Goal: Transaction & Acquisition: Purchase product/service

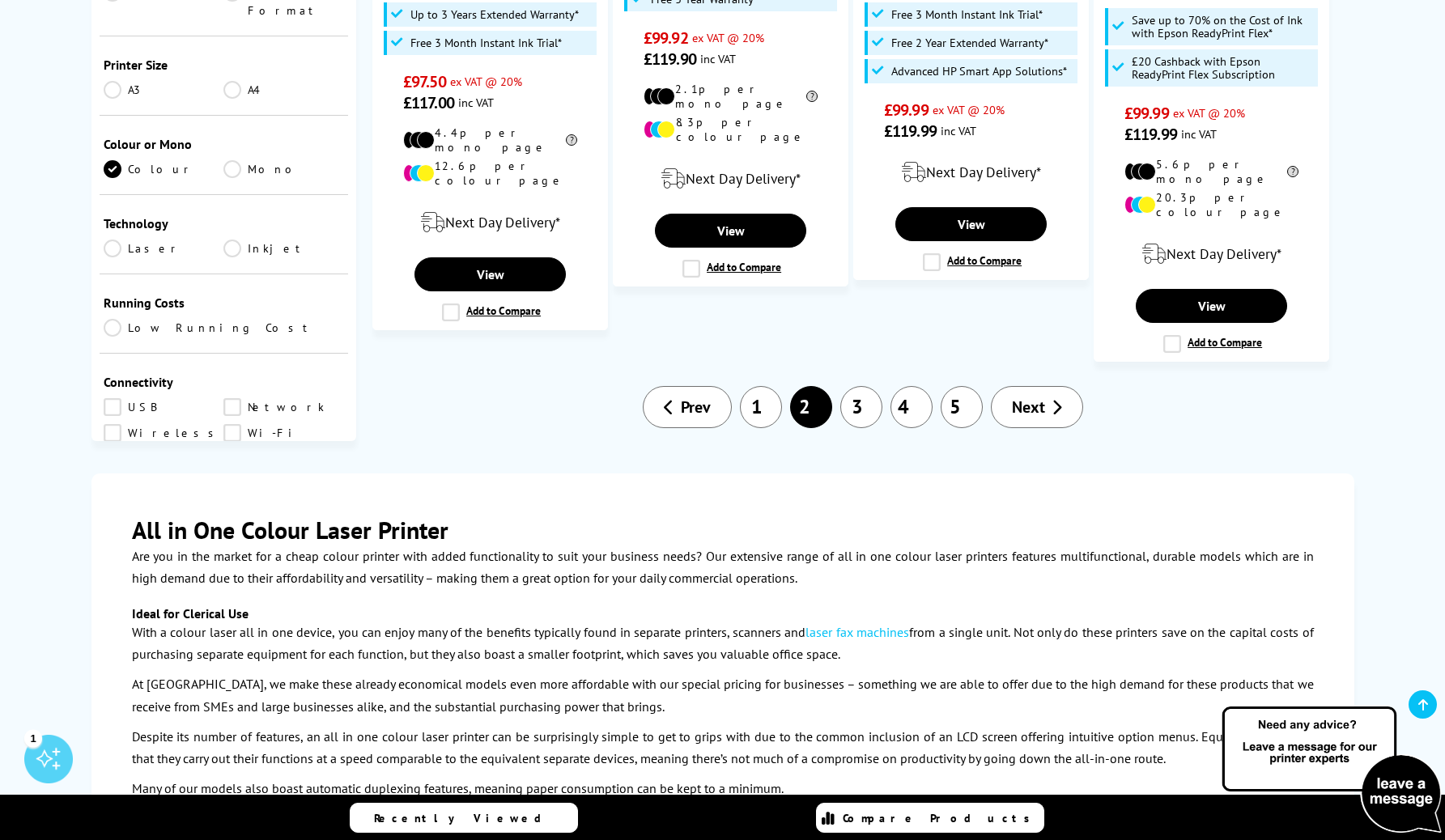
scroll to position [2160, 0]
click at [859, 385] on link "3" at bounding box center [861, 406] width 42 height 42
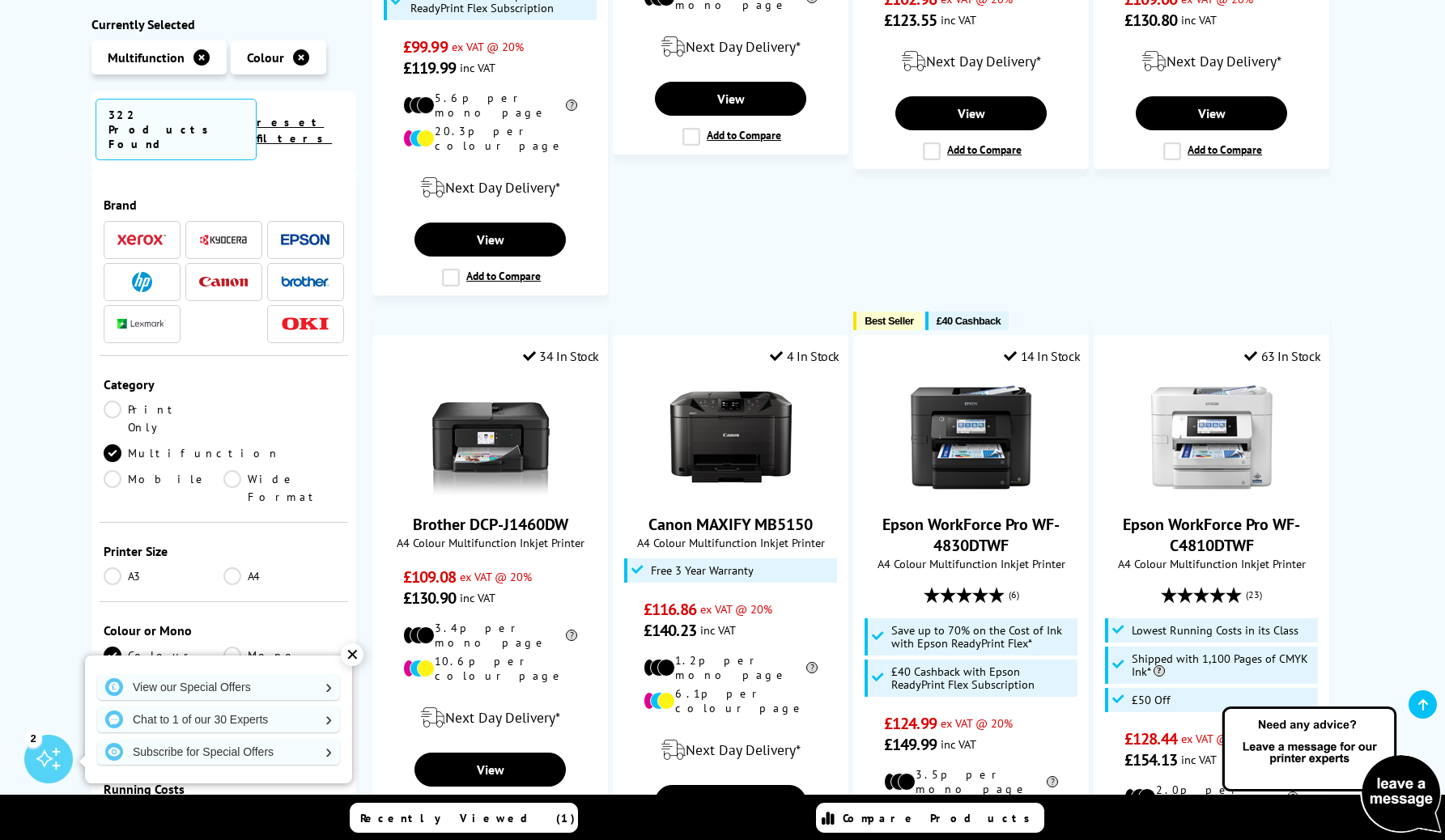
scroll to position [847, 0]
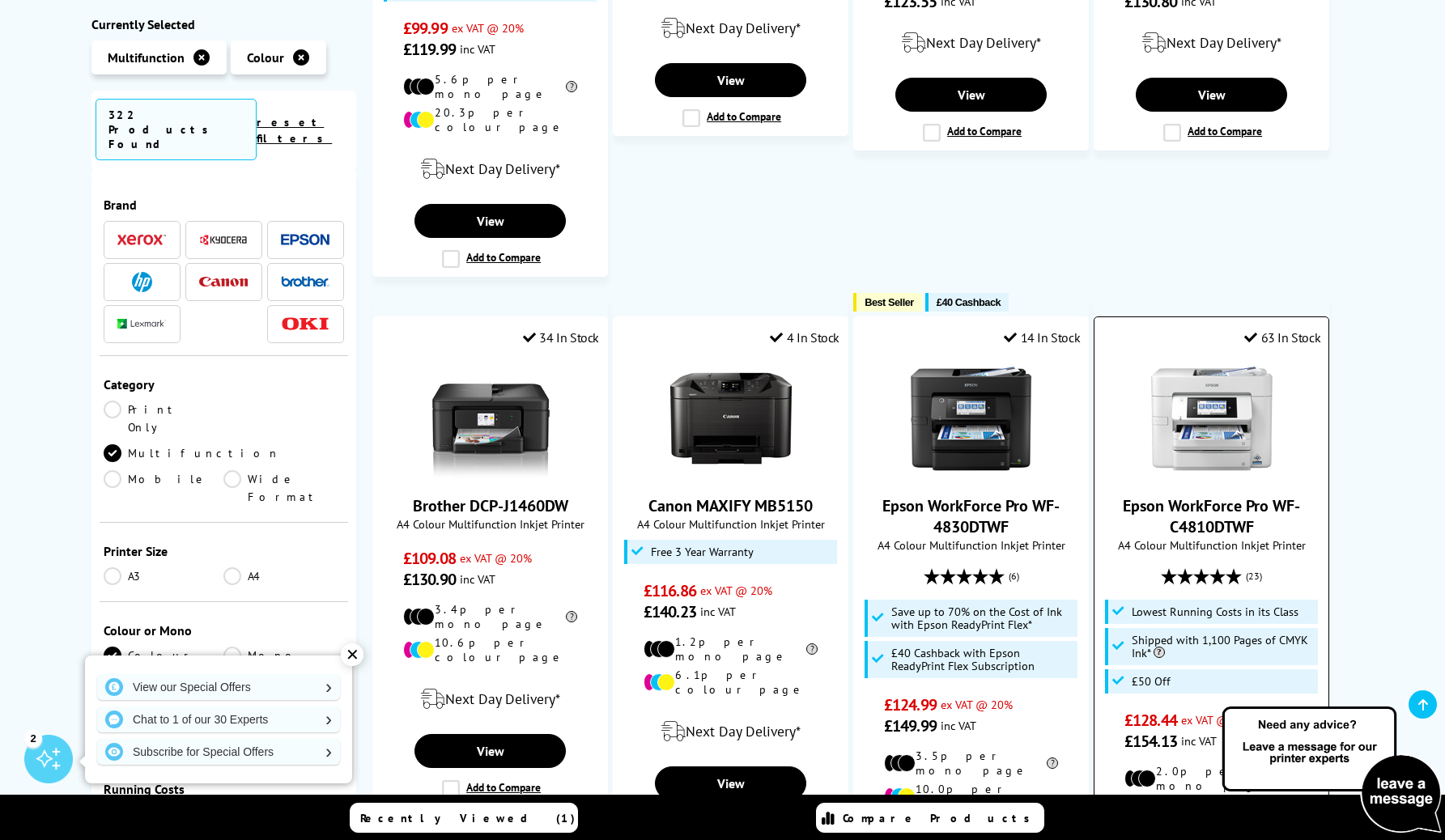
click at [1196, 368] on img at bounding box center [1212, 418] width 121 height 121
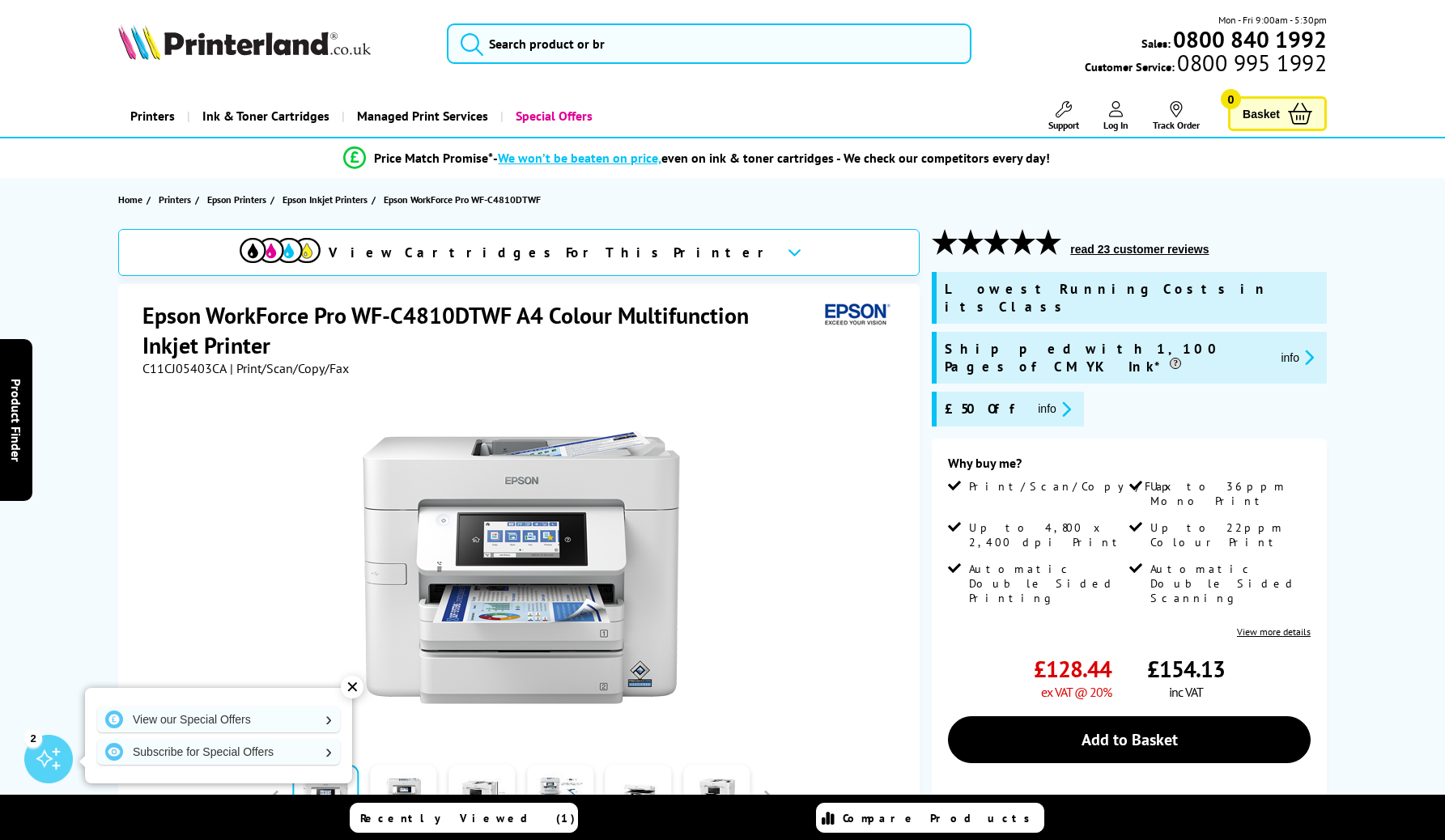
click at [1299, 348] on icon "promo-description" at bounding box center [1307, 357] width 15 height 17
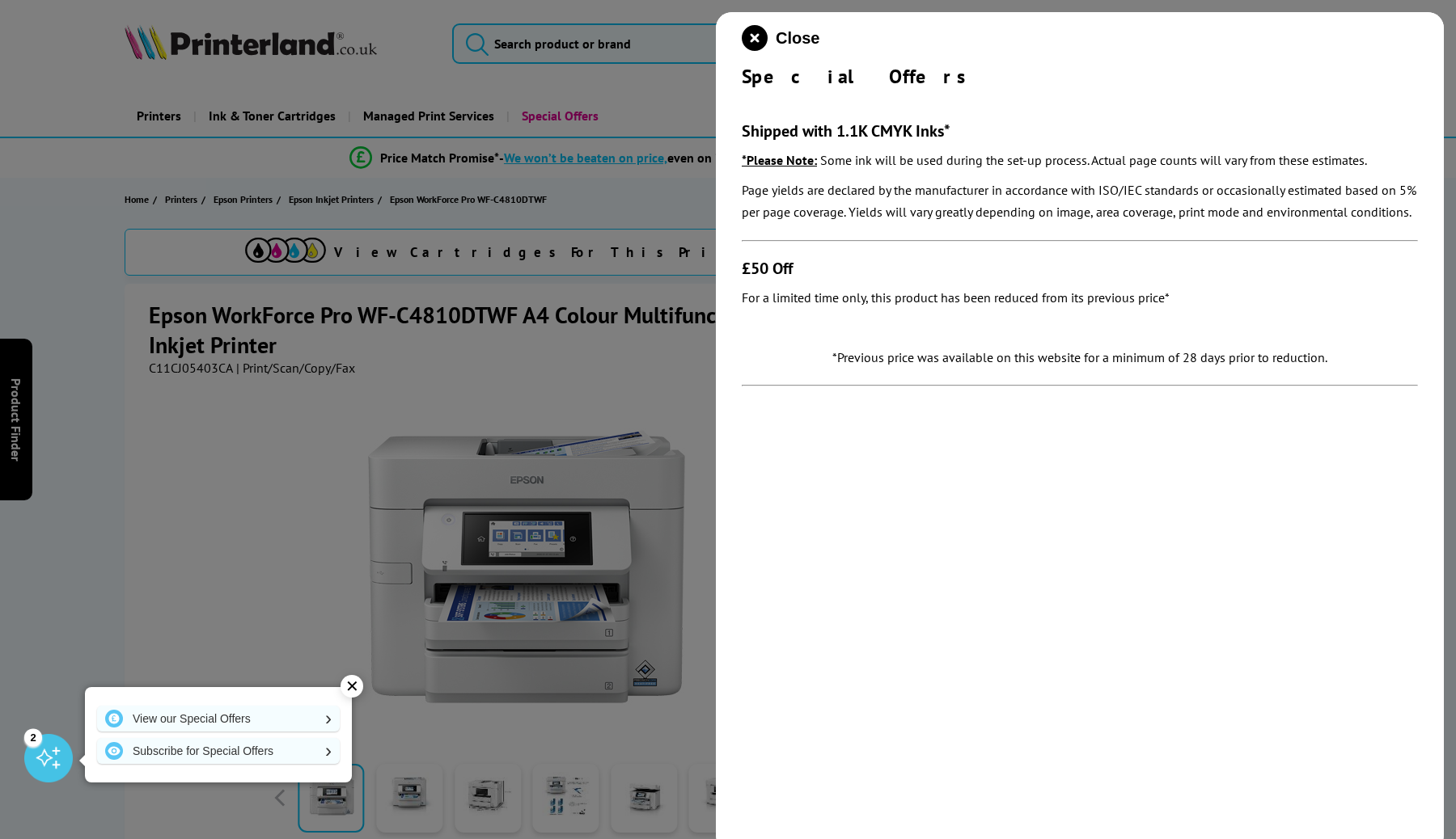
click at [663, 341] on div at bounding box center [728, 420] width 1456 height 839
click at [760, 30] on icon "close modal" at bounding box center [754, 37] width 26 height 26
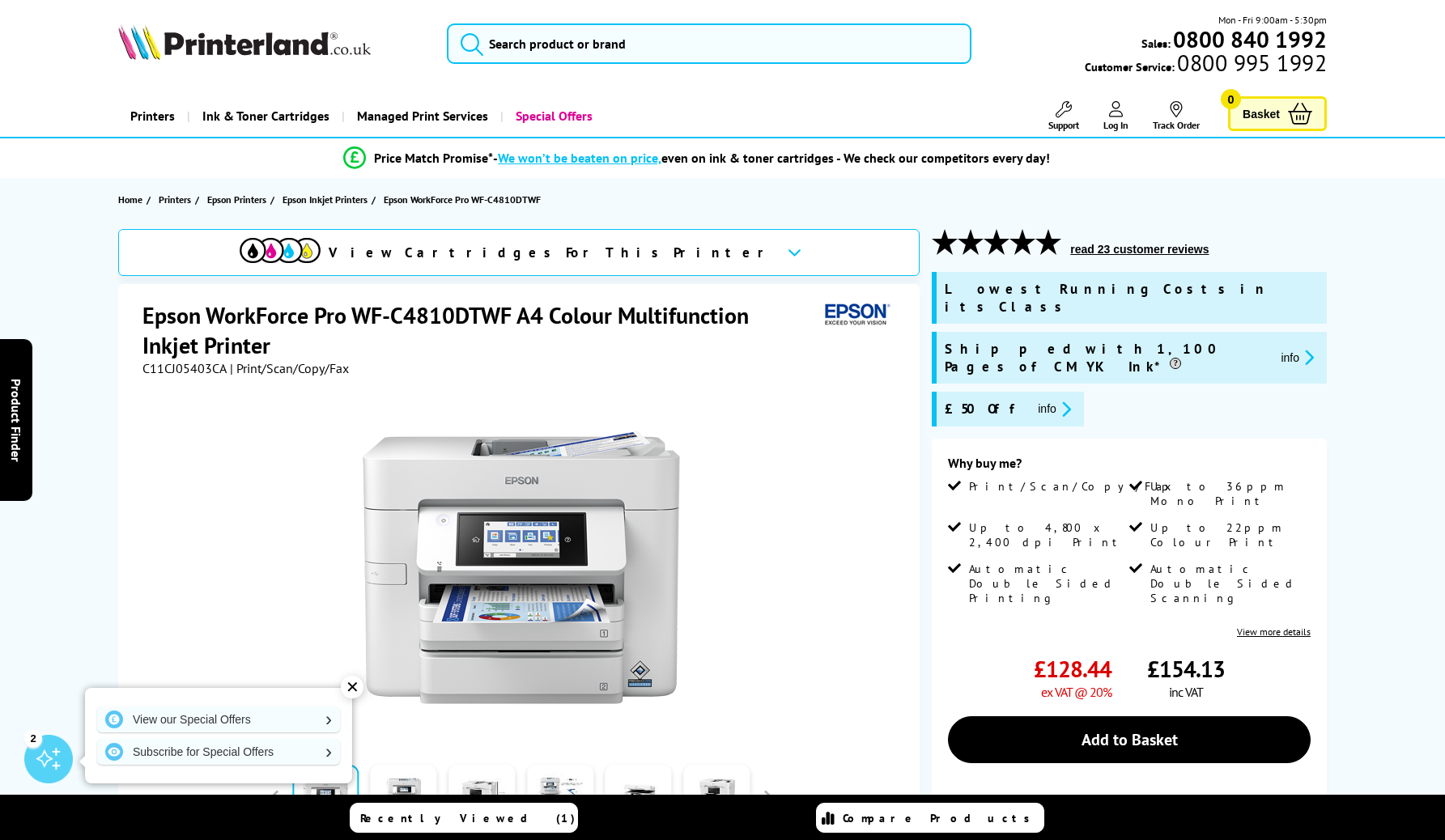
click at [1033, 400] on button "info" at bounding box center [1055, 409] width 43 height 18
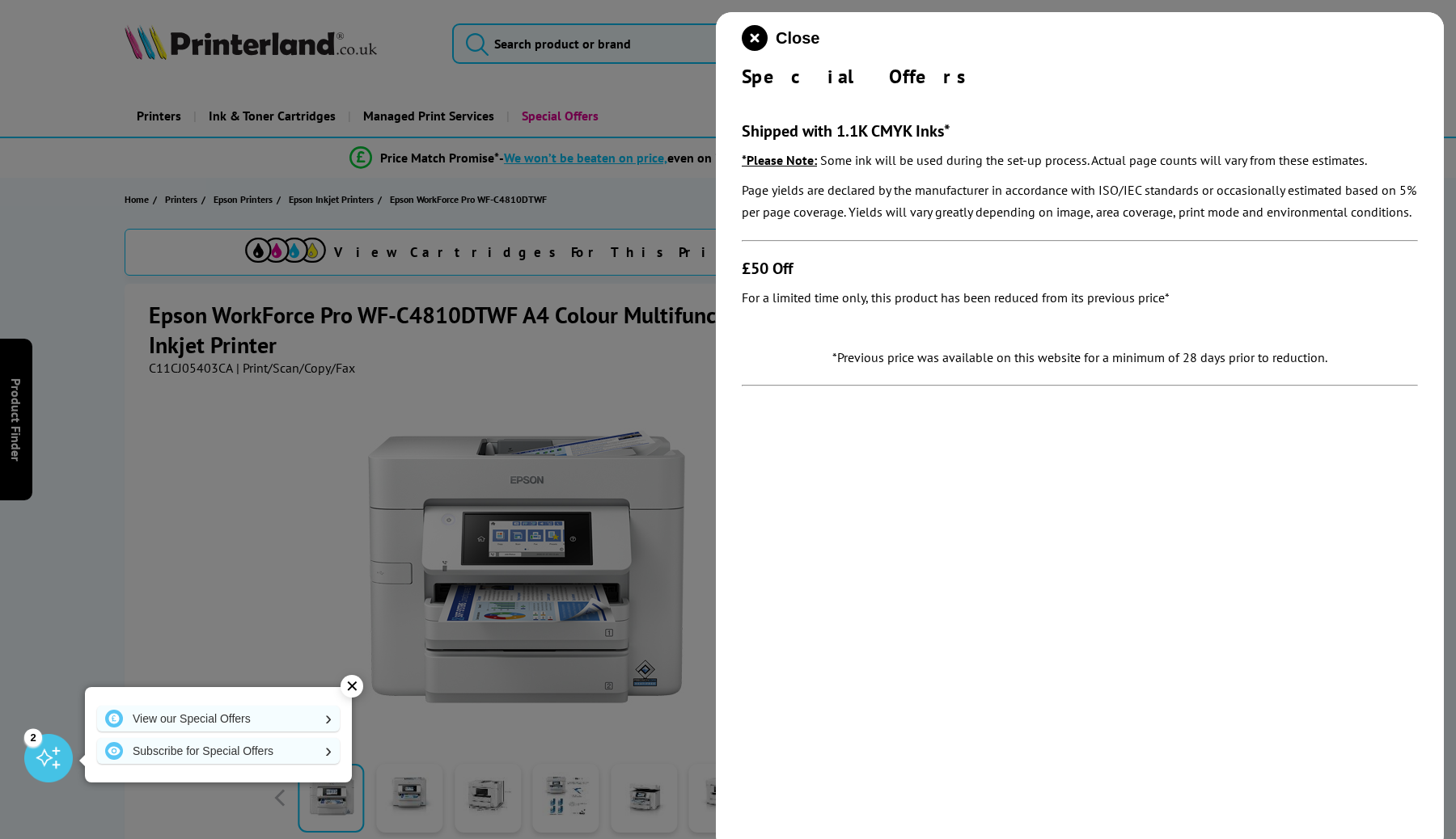
click at [452, 495] on div at bounding box center [728, 420] width 1456 height 839
click at [353, 690] on div "✕" at bounding box center [352, 686] width 22 height 22
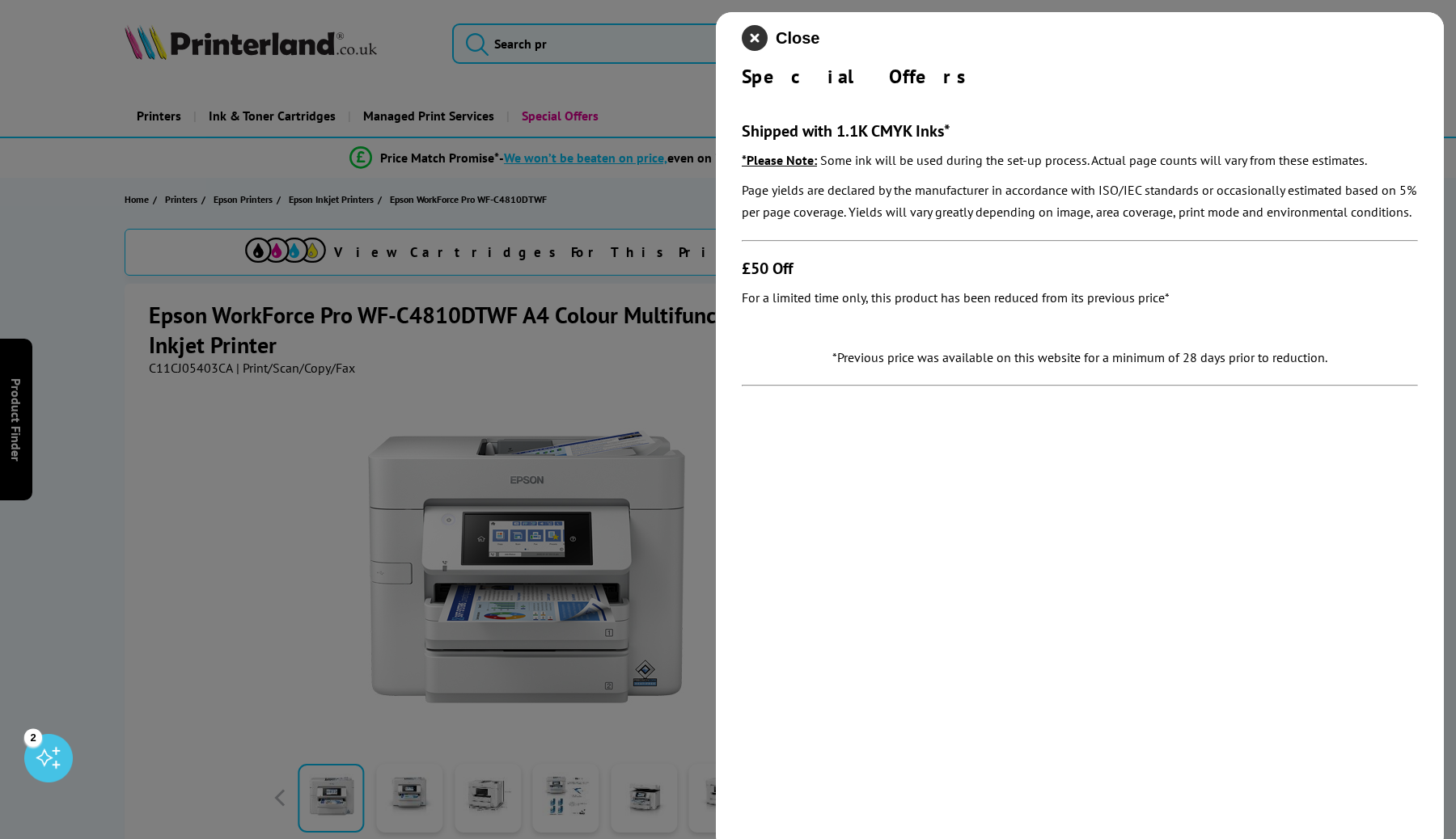
click at [757, 35] on icon "close modal" at bounding box center [754, 37] width 26 height 26
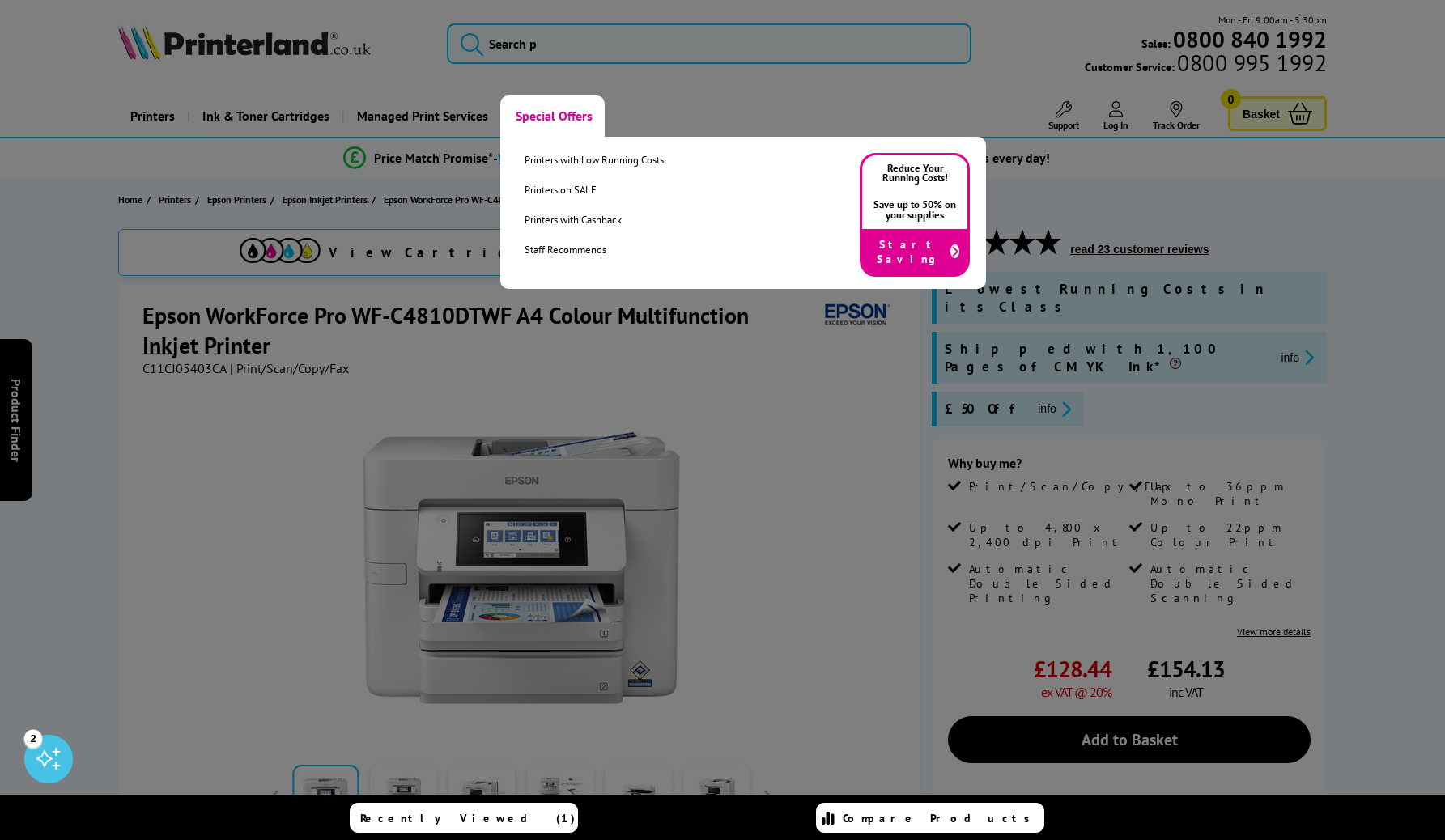
click at [569, 115] on link "Special Offers" at bounding box center [552, 116] width 105 height 42
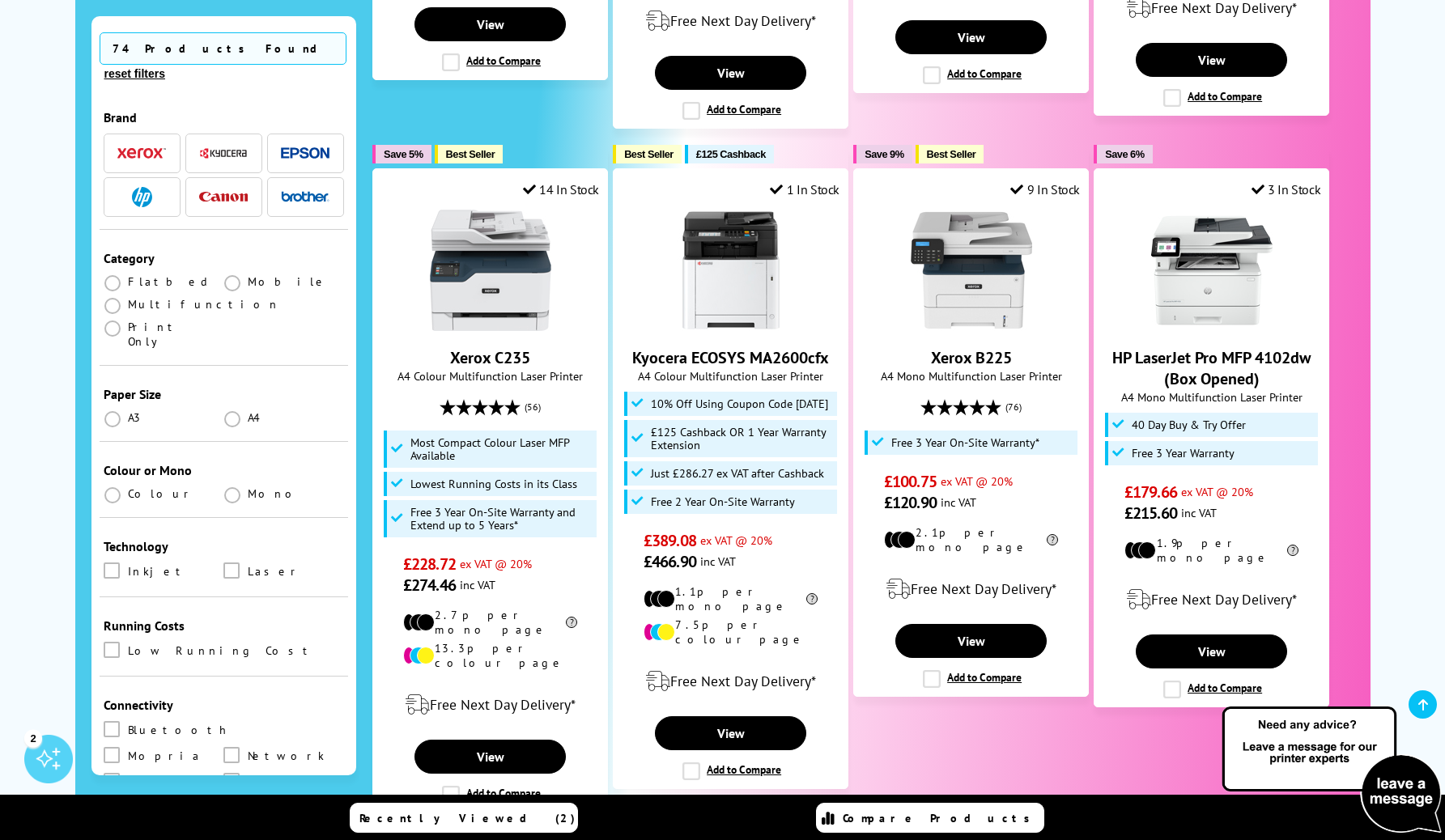
scroll to position [1704, 0]
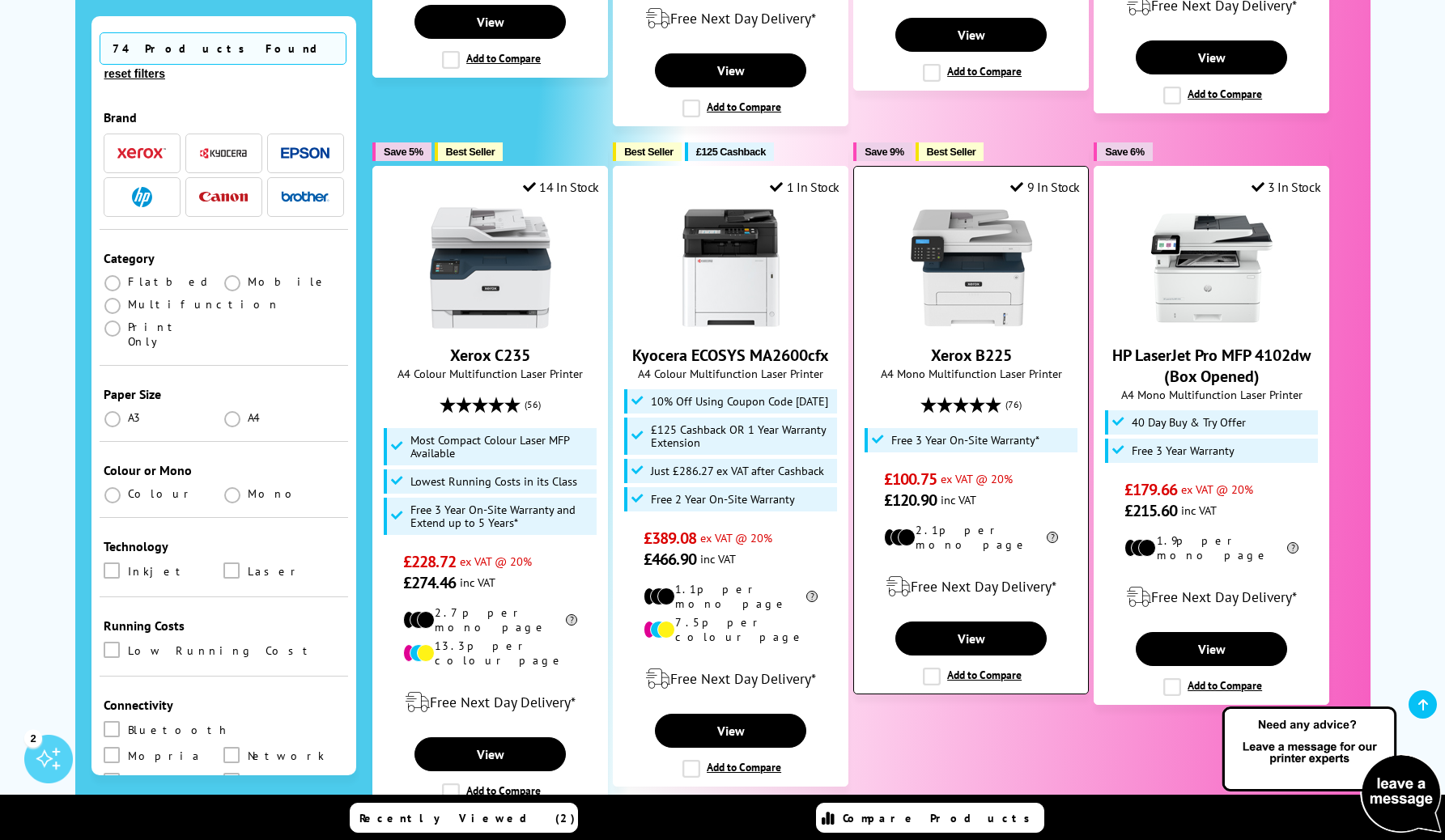
click at [954, 279] on img at bounding box center [972, 268] width 121 height 121
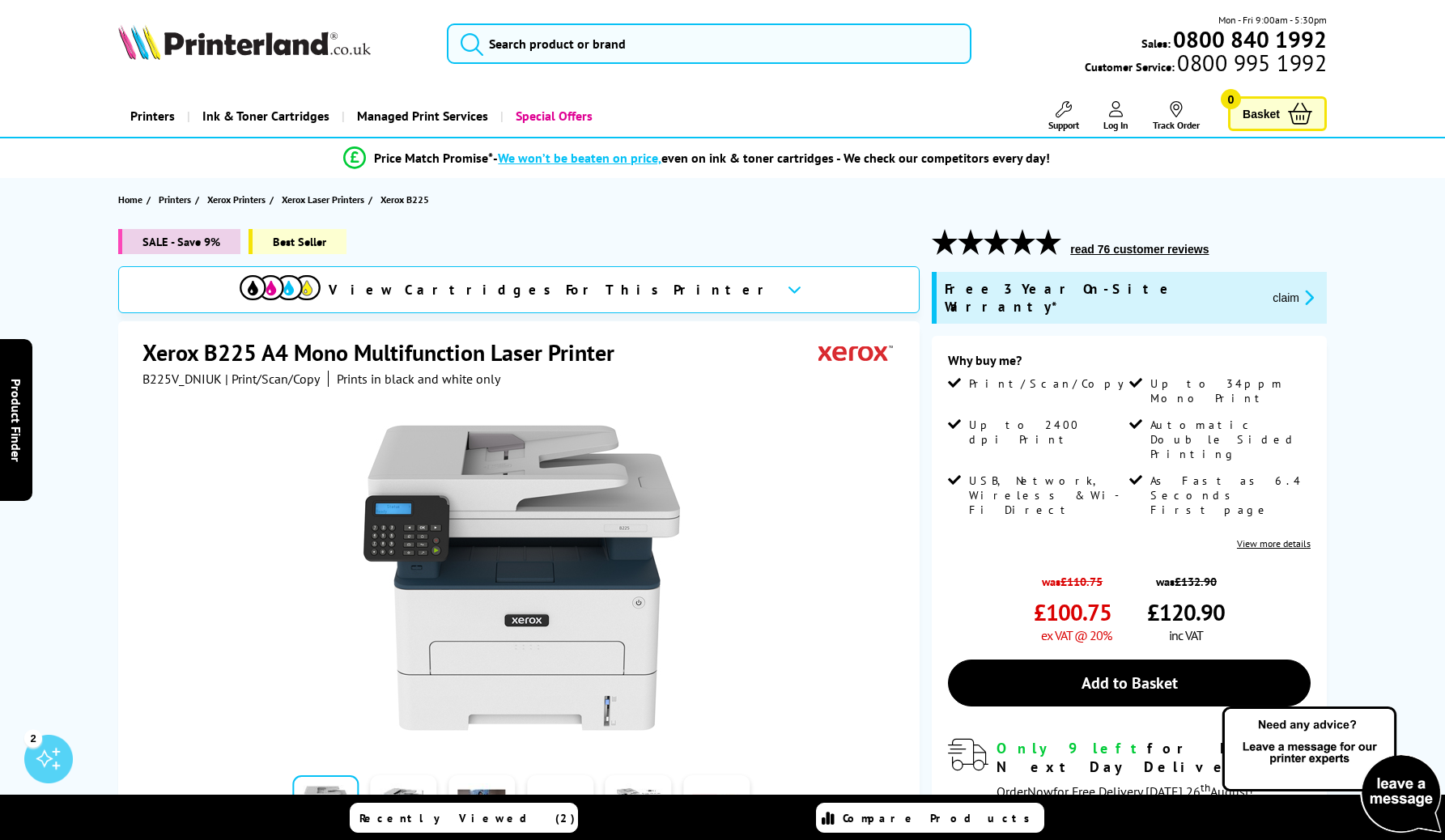
scroll to position [22, 0]
